Goal: Transaction & Acquisition: Purchase product/service

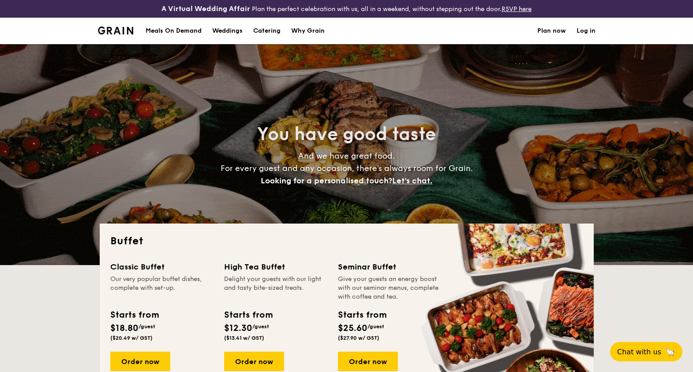
select select
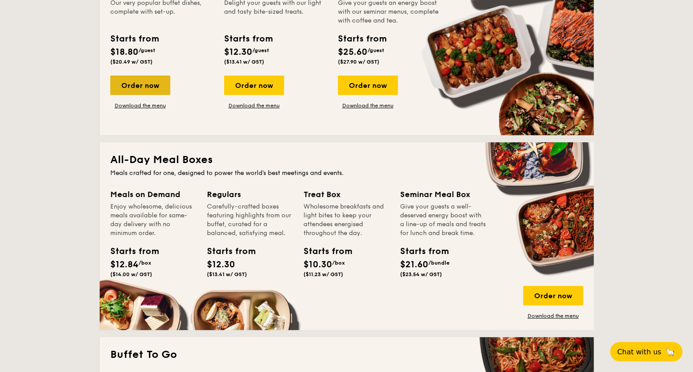
click at [152, 86] on div "Order now" at bounding box center [140, 84] width 60 height 19
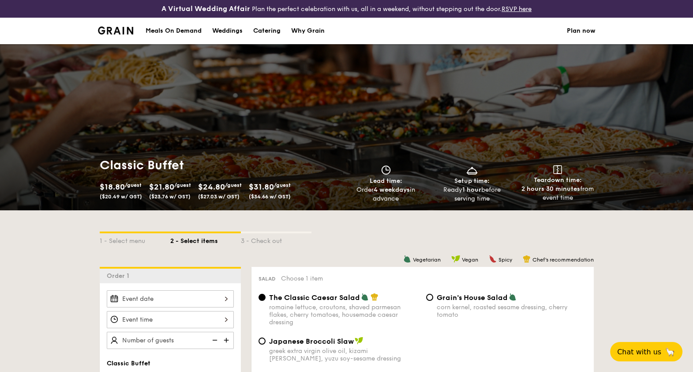
click at [292, 146] on div "Classic Buffet $18.80 /guest ($20.49 w/ GST) $21.80 /guest ($23.76 w/ GST) $24.…" at bounding box center [346, 127] width 693 height 166
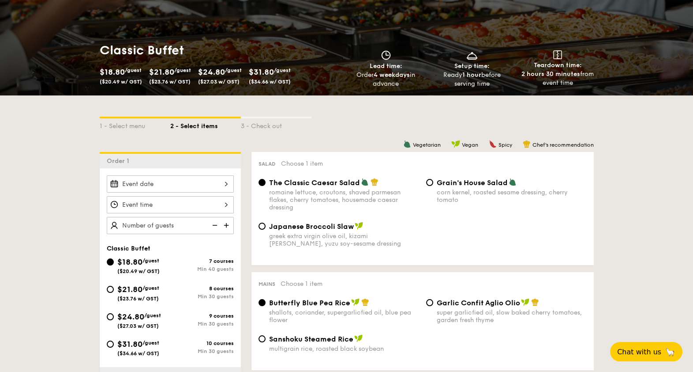
scroll to position [110, 0]
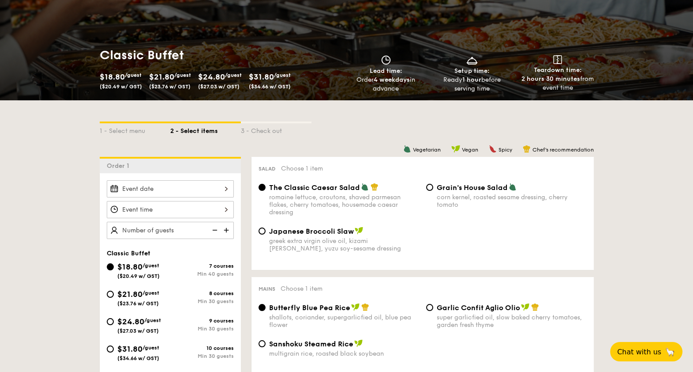
click at [144, 322] on span "$24.80" at bounding box center [130, 321] width 27 height 10
click at [114, 322] on input "$24.80 /guest ($27.03 w/ GST) 9 courses Min 30 guests" at bounding box center [110, 321] width 7 height 7
radio input "true"
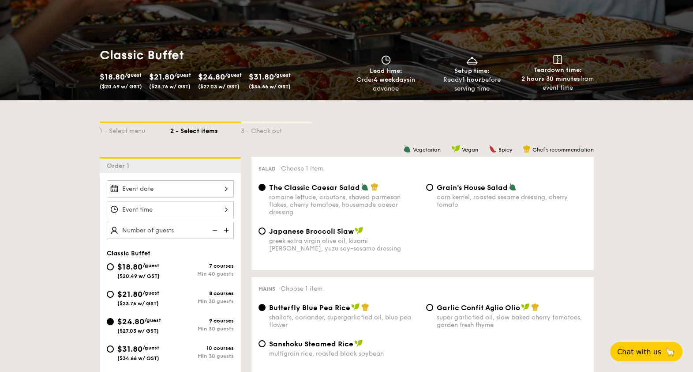
radio input "true"
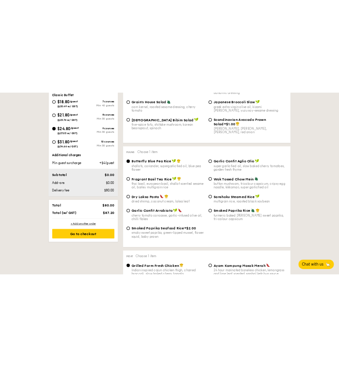
scroll to position [386, 0]
